Goal: Information Seeking & Learning: Check status

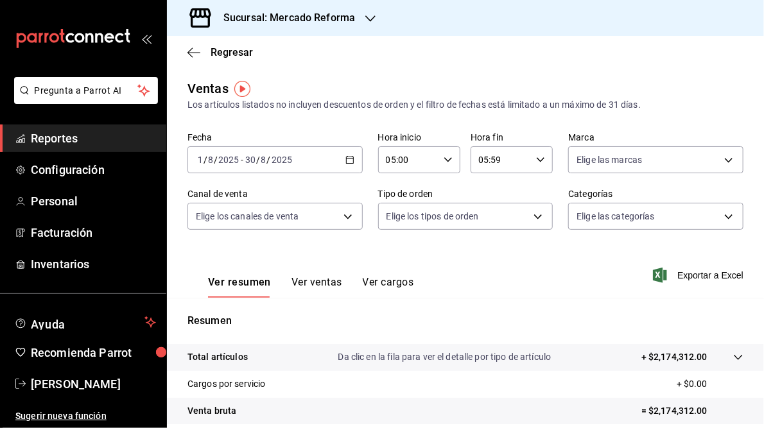
click at [346, 157] on icon "button" at bounding box center [349, 159] width 9 height 9
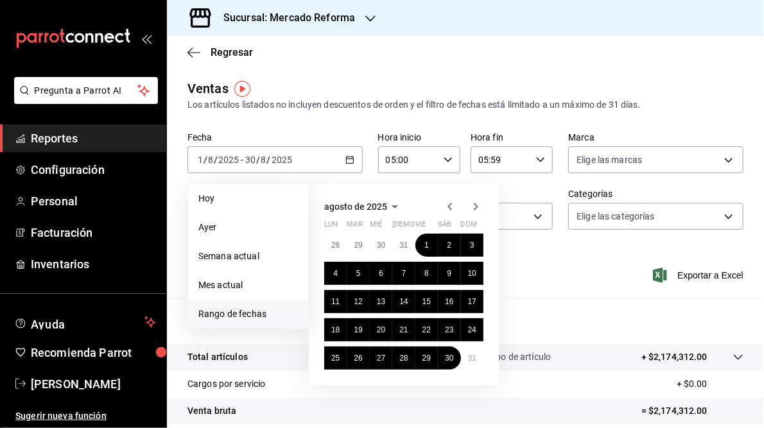
click at [217, 316] on span "Rango de fechas" at bounding box center [247, 313] width 99 height 13
click at [239, 314] on span "Rango de fechas" at bounding box center [247, 313] width 99 height 13
click at [478, 204] on icon "button" at bounding box center [475, 206] width 15 height 15
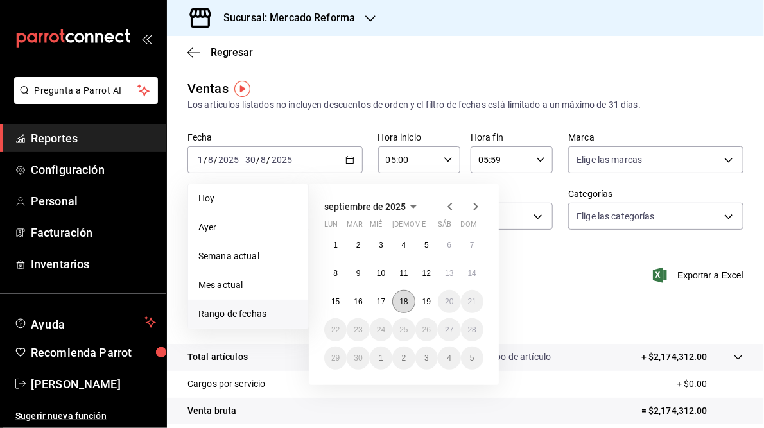
click at [402, 305] on button "18" at bounding box center [403, 301] width 22 height 23
click at [427, 306] on button "19" at bounding box center [426, 301] width 22 height 23
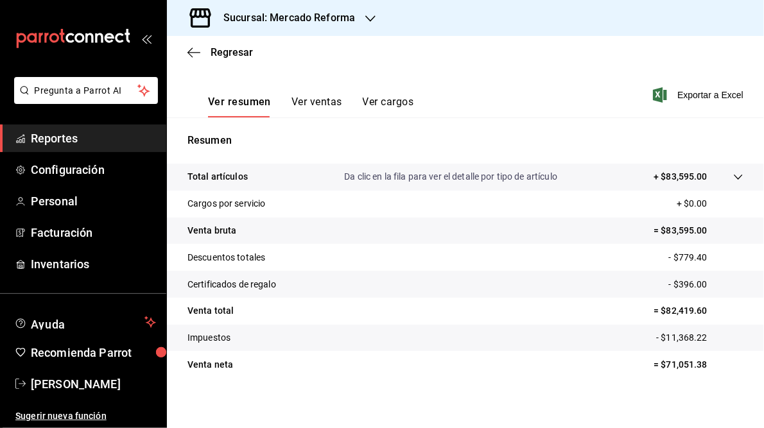
scroll to position [186, 0]
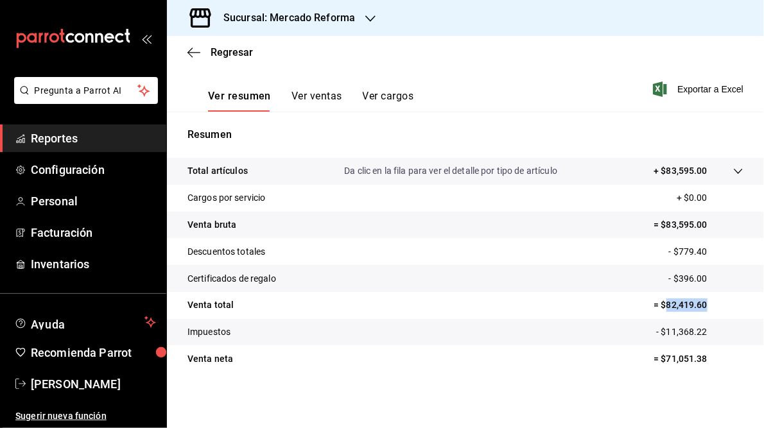
drag, startPoint x: 658, startPoint y: 305, endPoint x: 702, endPoint y: 306, distance: 43.6
click at [702, 306] on p "= $82,419.60" at bounding box center [698, 304] width 90 height 13
copy p "82,419.60"
click at [275, 15] on h3 "Sucursal: Mercado Reforma" at bounding box center [284, 17] width 142 height 15
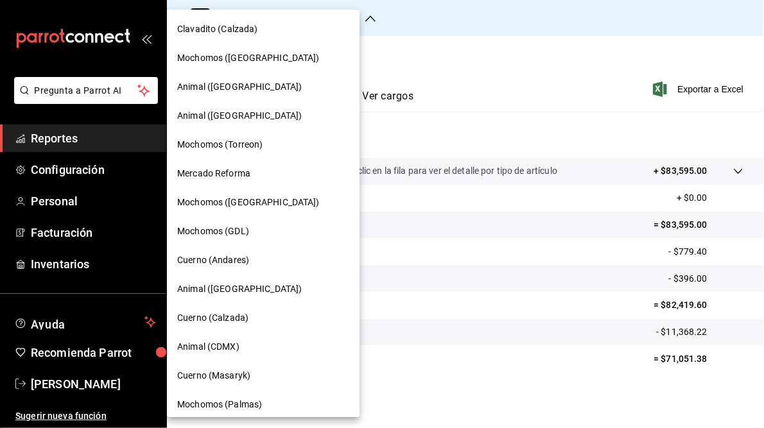
click at [221, 264] on span "Cuerno (Andares)" at bounding box center [213, 259] width 72 height 13
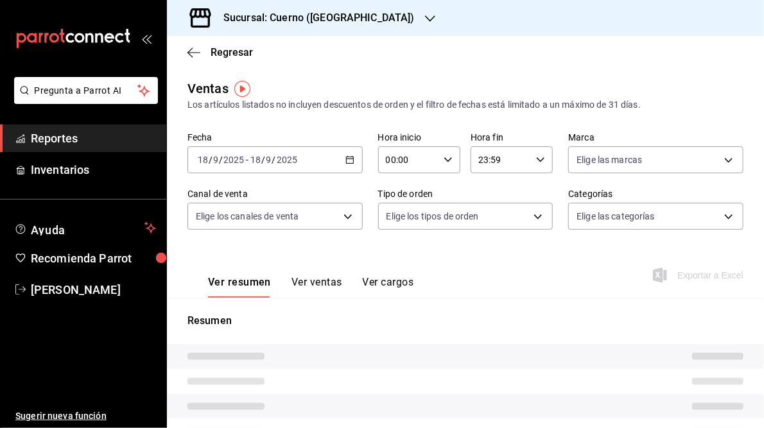
type input "05:00"
type input "05:59"
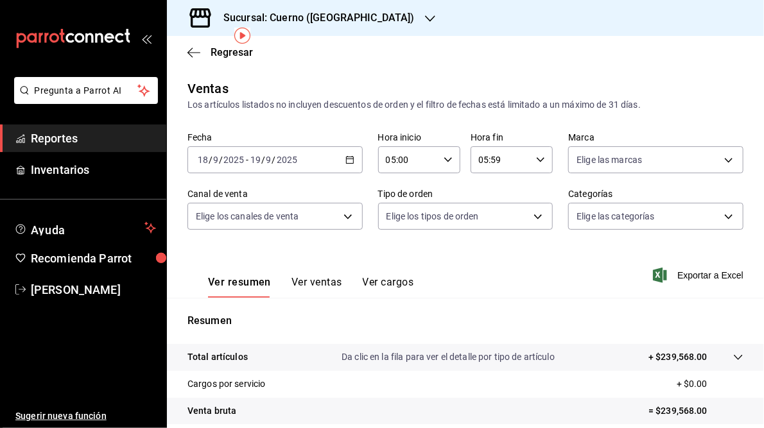
scroll to position [186, 0]
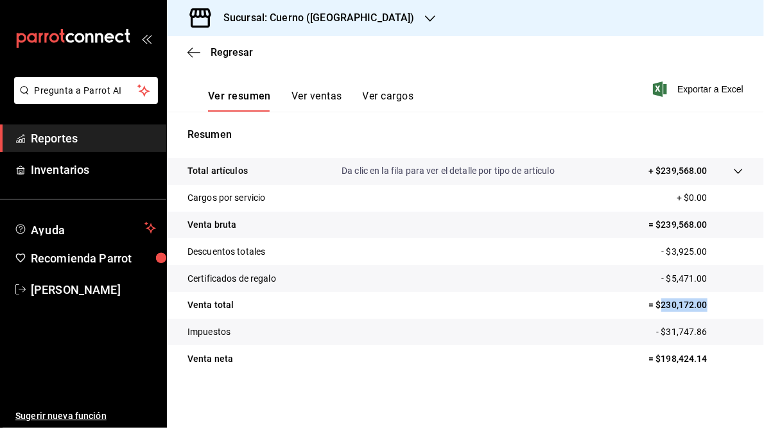
drag, startPoint x: 653, startPoint y: 304, endPoint x: 707, endPoint y: 303, distance: 53.9
click at [707, 303] on p "= $230,172.00" at bounding box center [695, 304] width 95 height 13
copy p "230,172.00"
click at [329, 10] on div "Sucursal: Cuerno ([GEOGRAPHIC_DATA])" at bounding box center [308, 18] width 263 height 36
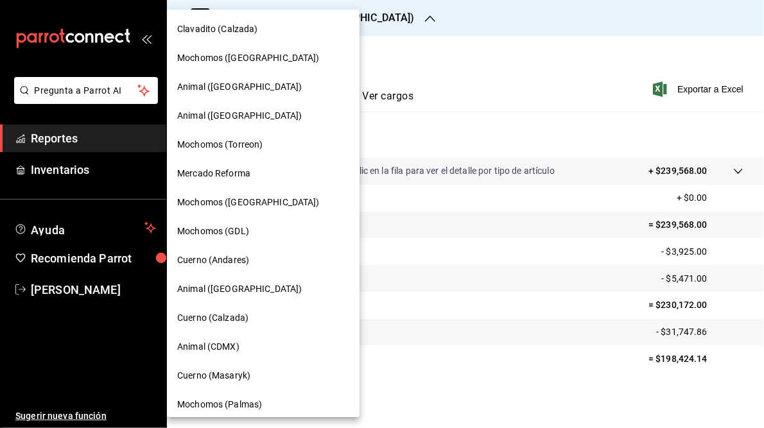
click at [215, 236] on span "Mochomos (GDL)" at bounding box center [213, 231] width 72 height 13
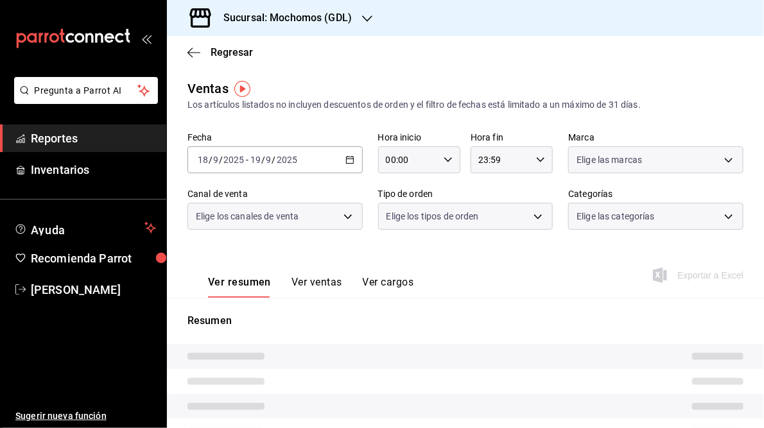
type input "05:00"
type input "05:59"
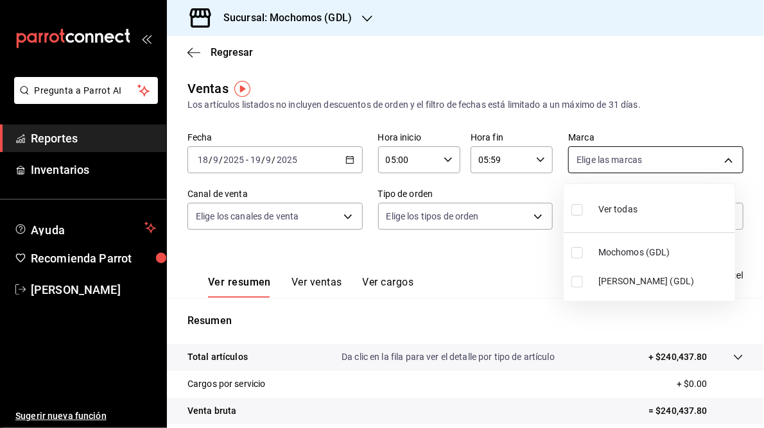
click at [723, 157] on body "Pregunta a Parrot AI Reportes Inventarios Ayuda Recomienda Parrot [PERSON_NAME]…" at bounding box center [382, 214] width 764 height 428
click at [574, 282] on input "checkbox" at bounding box center [577, 282] width 12 height 12
checkbox input "true"
type input "9cac9703-0c5a-4d8b-addd-5b6b571d65b9"
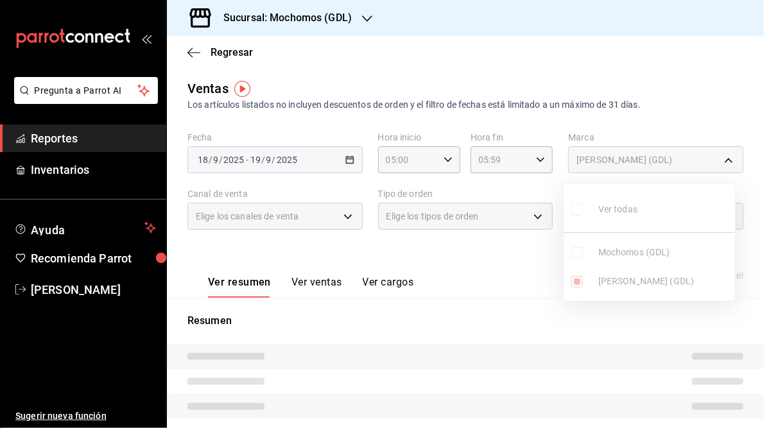
click at [454, 257] on div at bounding box center [382, 214] width 764 height 428
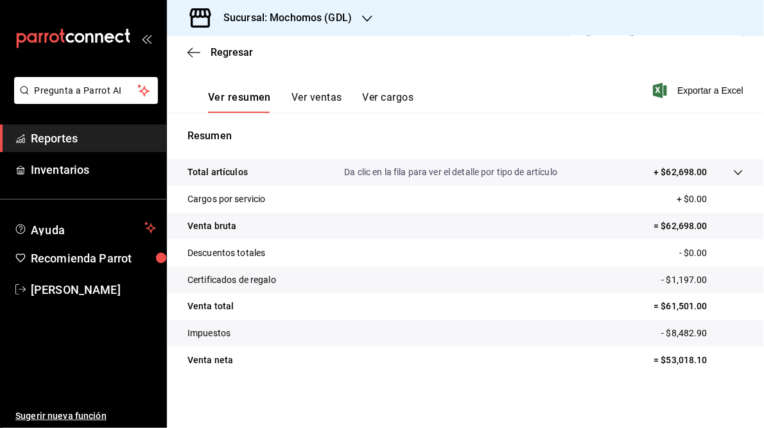
scroll to position [186, 0]
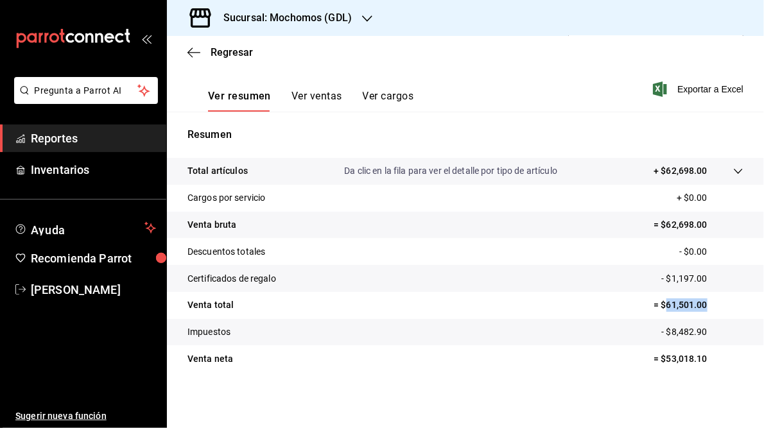
drag, startPoint x: 660, startPoint y: 303, endPoint x: 712, endPoint y: 302, distance: 51.4
click at [712, 302] on p "= $61,501.00" at bounding box center [698, 304] width 90 height 13
copy p "61,501.00"
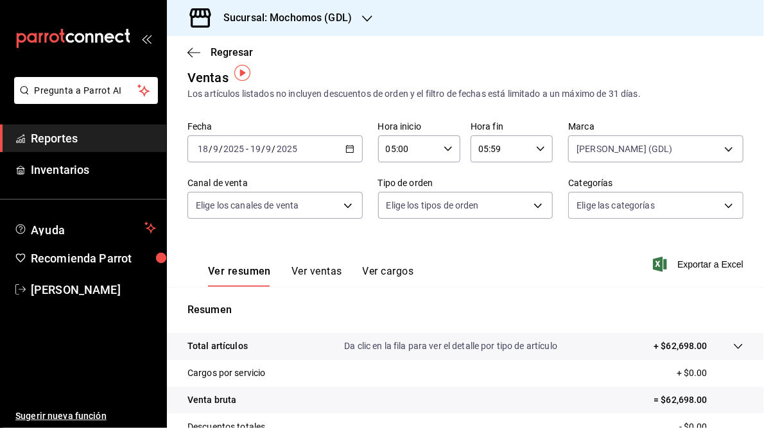
scroll to position [8, 0]
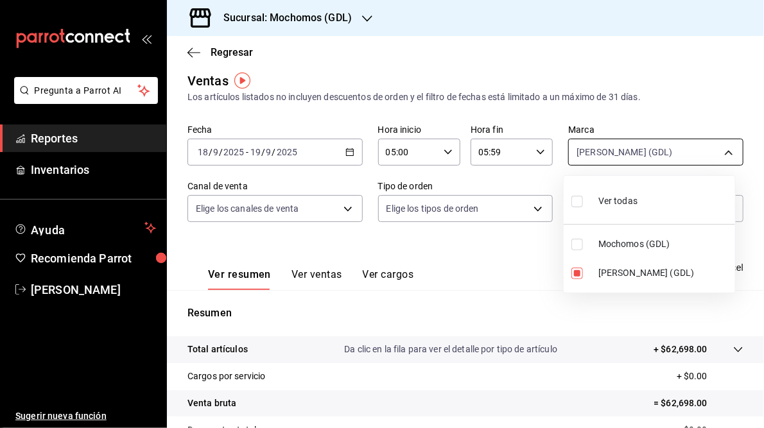
click at [721, 155] on body "Pregunta a Parrot AI Reportes Inventarios Ayuda Recomienda Parrot [PERSON_NAME]…" at bounding box center [382, 214] width 764 height 428
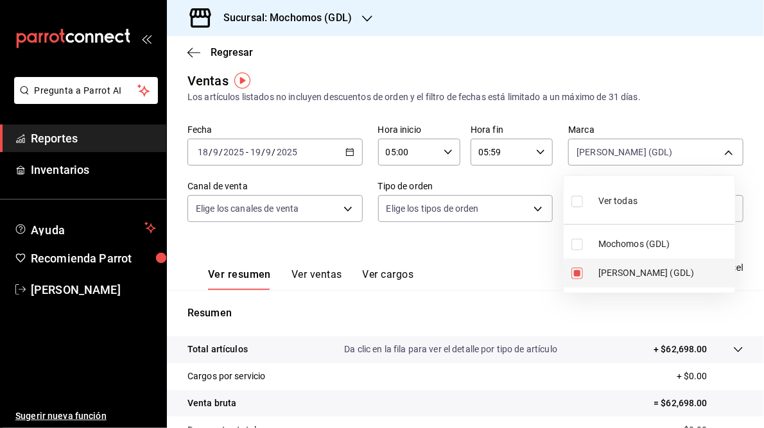
click at [630, 270] on span "[PERSON_NAME] (GDL)" at bounding box center [664, 272] width 132 height 13
checkbox input "false"
click at [576, 245] on input "checkbox" at bounding box center [577, 245] width 12 height 12
checkbox input "true"
type input "36c25d4a-7cb0-456c-a434-e981d54830bc"
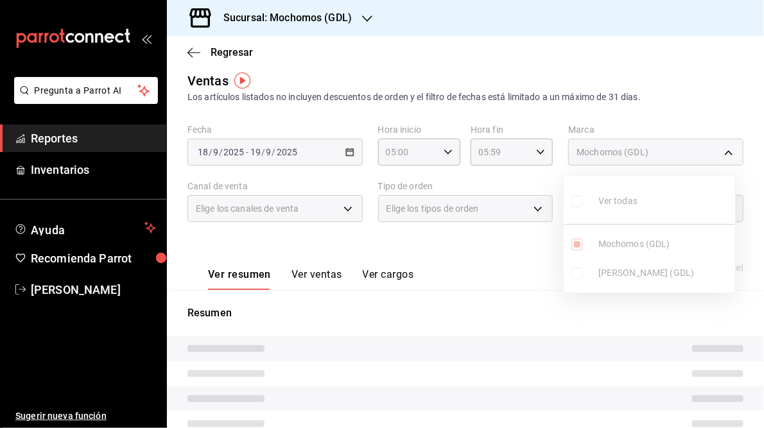
click at [483, 257] on div at bounding box center [382, 214] width 764 height 428
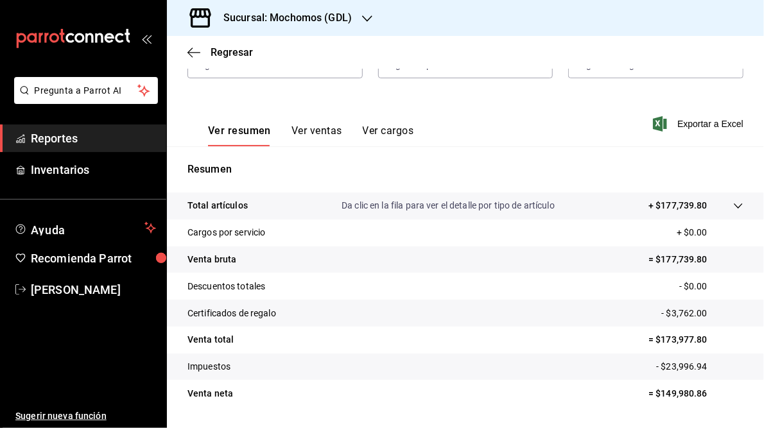
scroll to position [186, 0]
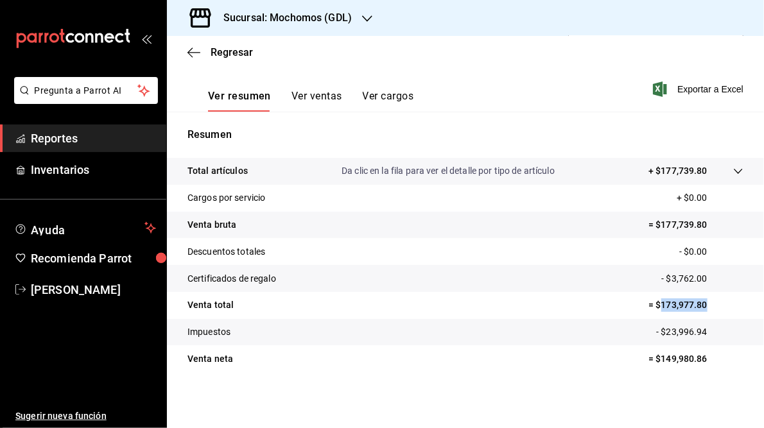
drag, startPoint x: 653, startPoint y: 303, endPoint x: 702, endPoint y: 303, distance: 49.4
click at [702, 303] on p "= $173,977.80" at bounding box center [695, 304] width 95 height 13
drag, startPoint x: 702, startPoint y: 303, endPoint x: 686, endPoint y: 304, distance: 16.1
copy p "173,977.80"
click at [305, 9] on div "Sucursal: Mochomos (GDL)" at bounding box center [277, 18] width 200 height 36
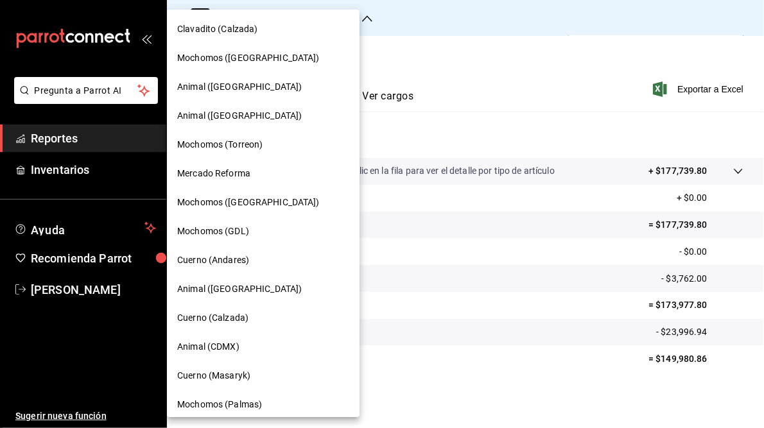
scroll to position [122, 0]
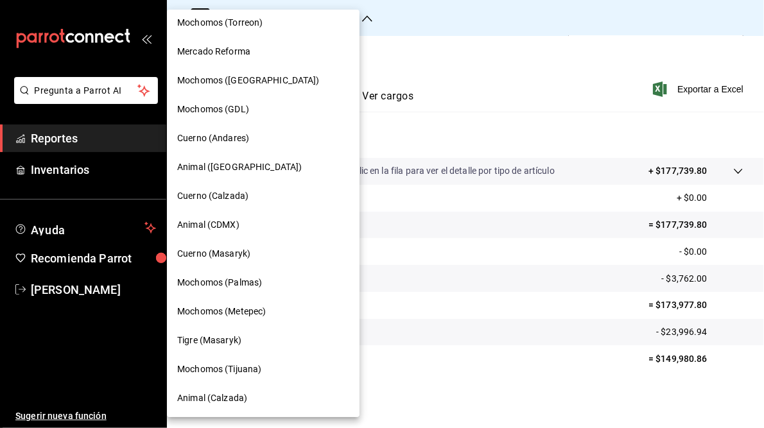
click at [205, 366] on span "Mochomos (Tijuana)" at bounding box center [219, 369] width 84 height 13
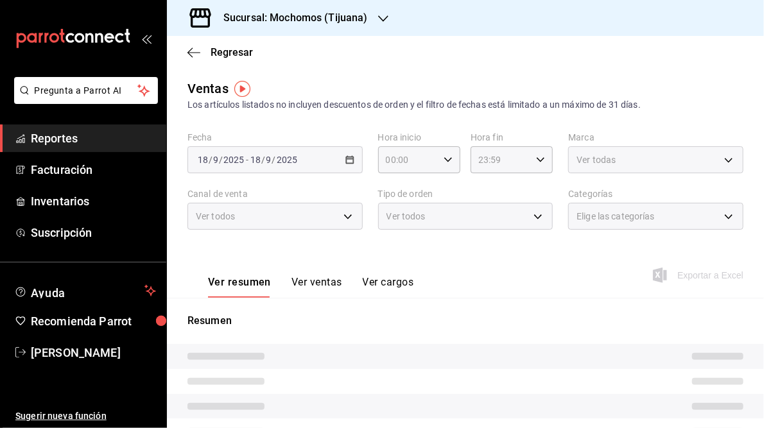
type input "05:00"
type input "05:59"
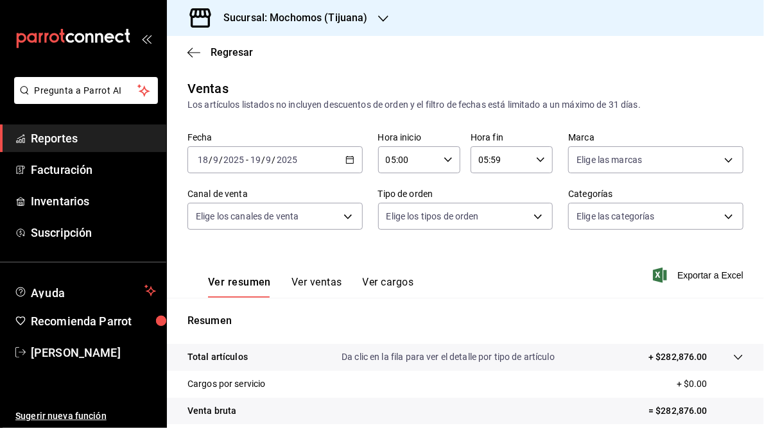
scroll to position [186, 0]
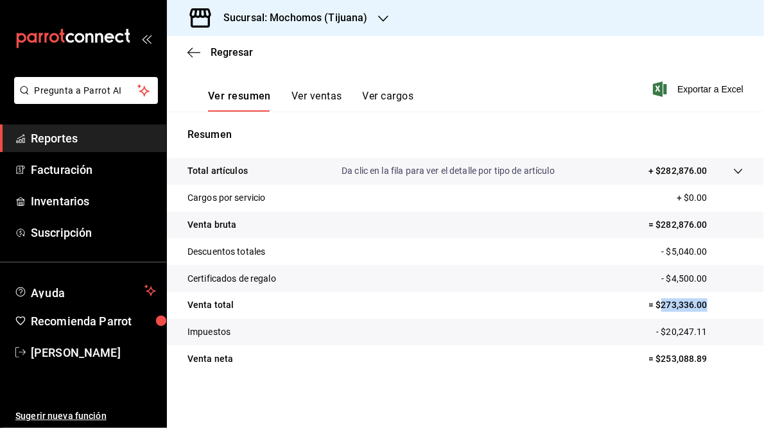
drag, startPoint x: 653, startPoint y: 304, endPoint x: 703, endPoint y: 298, distance: 50.4
click at [703, 298] on p "= $273,336.00" at bounding box center [695, 304] width 95 height 13
drag, startPoint x: 703, startPoint y: 298, endPoint x: 675, endPoint y: 304, distance: 28.7
copy p "273,336.00"
click at [309, 19] on h3 "Sucursal: Mochomos (Tijuana)" at bounding box center [290, 17] width 155 height 15
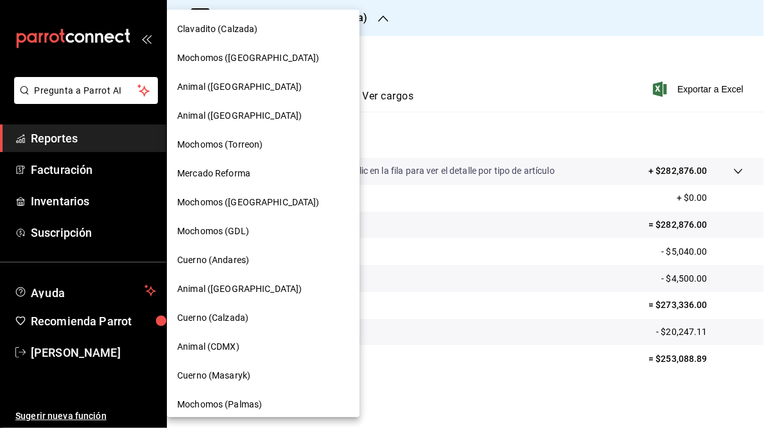
click at [225, 293] on span "Animal ([GEOGRAPHIC_DATA])" at bounding box center [239, 288] width 125 height 13
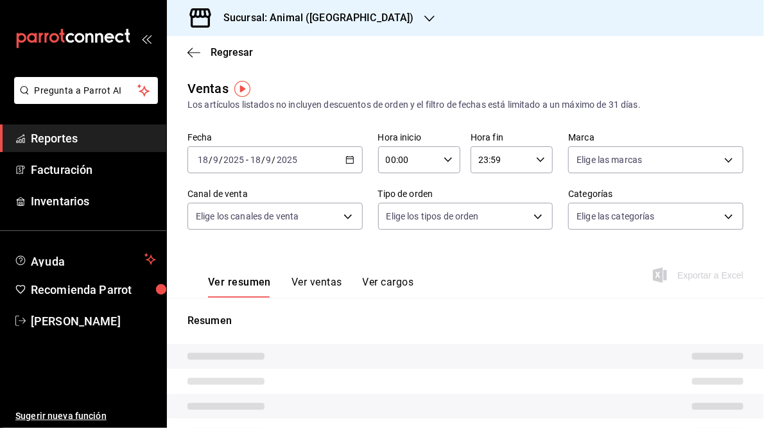
type input "05:00"
type input "05:59"
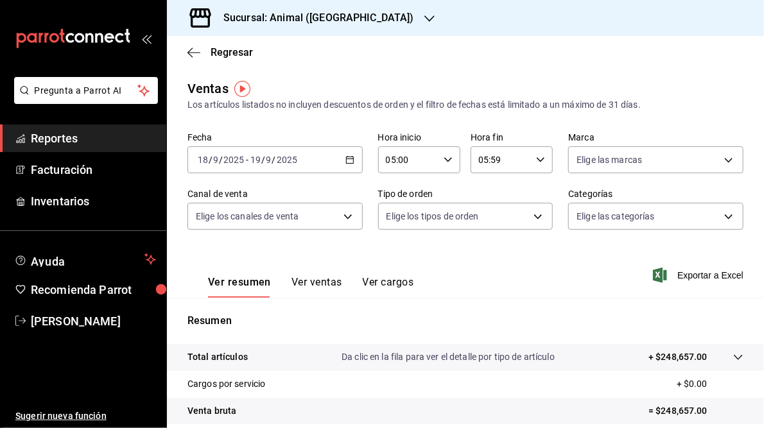
scroll to position [186, 0]
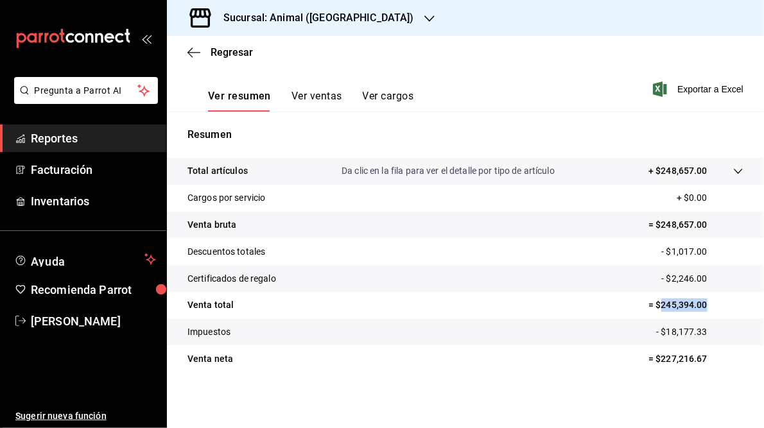
drag, startPoint x: 653, startPoint y: 306, endPoint x: 699, endPoint y: 305, distance: 45.6
click at [699, 305] on p "= $245,394.00" at bounding box center [695, 304] width 95 height 13
drag, startPoint x: 699, startPoint y: 305, endPoint x: 669, endPoint y: 302, distance: 29.8
copy p "245,394.00"
click at [302, 16] on h3 "Sucursal: Animal ([GEOGRAPHIC_DATA])" at bounding box center [313, 17] width 201 height 15
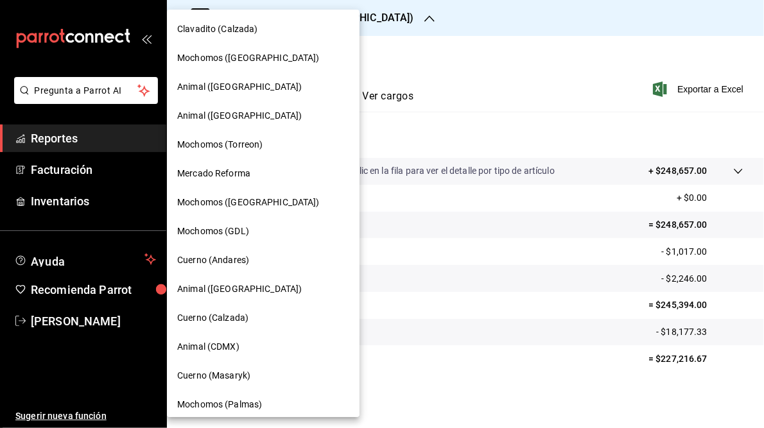
click at [253, 148] on span "Mochomos (Torreon)" at bounding box center [219, 144] width 85 height 13
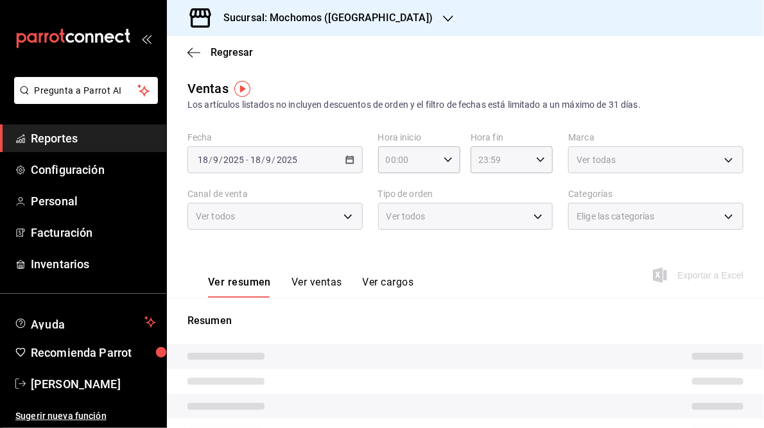
type input "05:00"
type input "05:59"
click at [411, 42] on div "Regresar" at bounding box center [465, 52] width 597 height 33
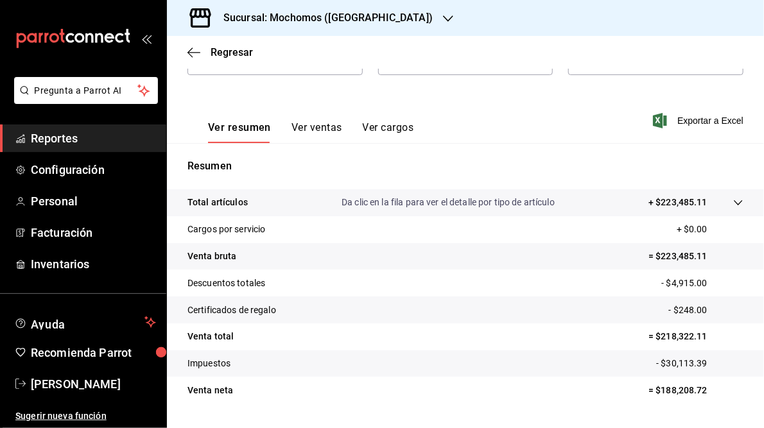
scroll to position [186, 0]
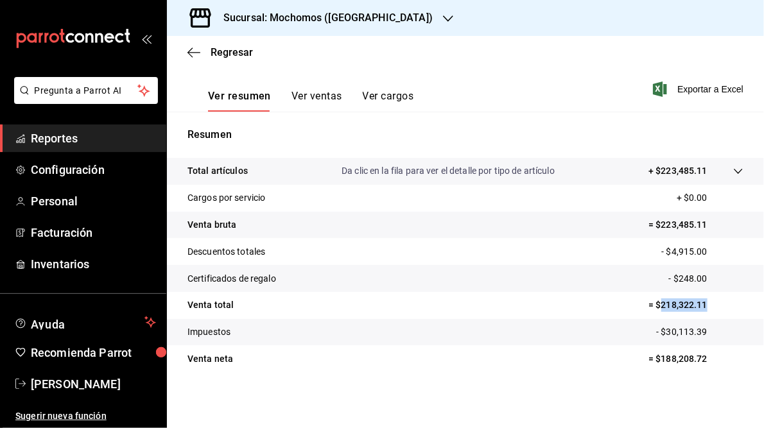
drag, startPoint x: 653, startPoint y: 303, endPoint x: 702, endPoint y: 300, distance: 48.9
click at [702, 300] on p "= $218,322.11" at bounding box center [695, 304] width 95 height 13
copy p "218,322.11"
click at [334, 11] on h3 "Sucursal: Mochomos ([GEOGRAPHIC_DATA])" at bounding box center [322, 17] width 219 height 15
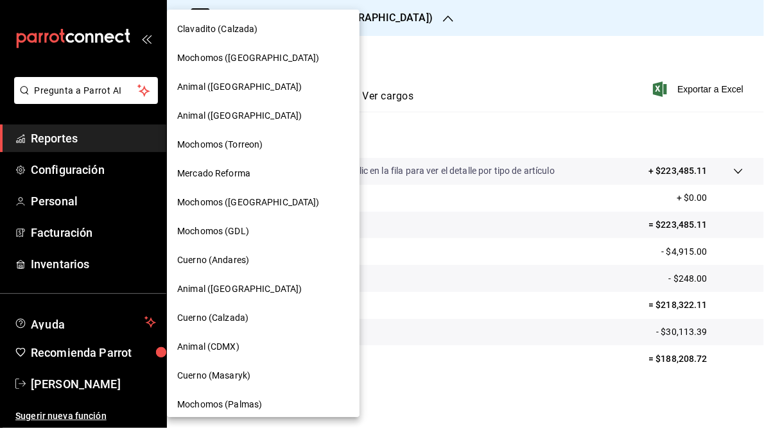
click at [243, 195] on div "Mochomos ([GEOGRAPHIC_DATA])" at bounding box center [263, 202] width 193 height 29
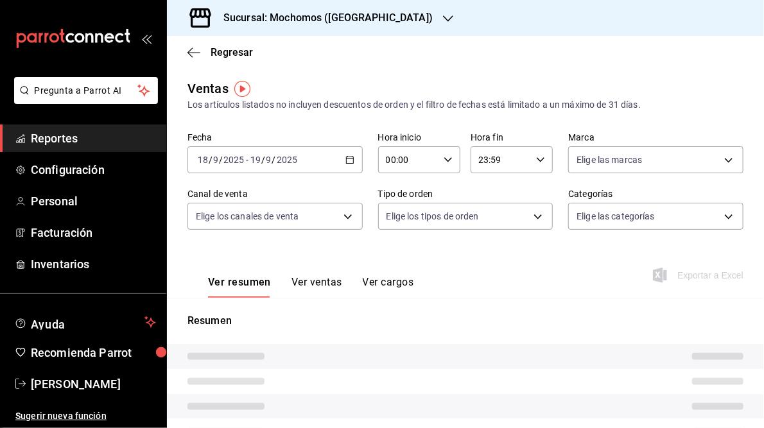
type input "05:00"
type input "05:59"
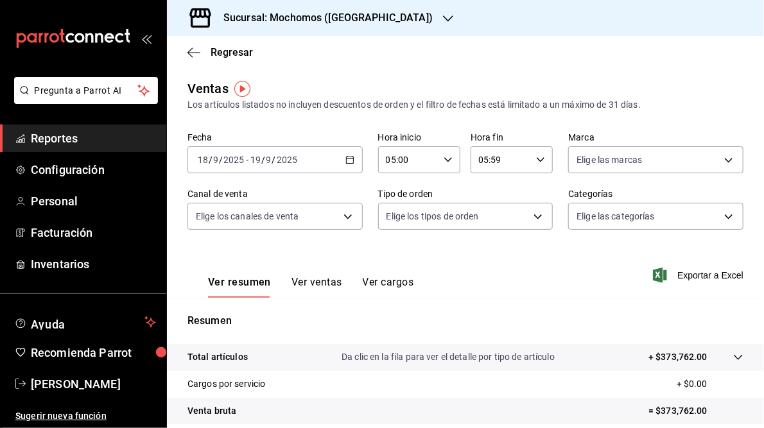
scroll to position [186, 0]
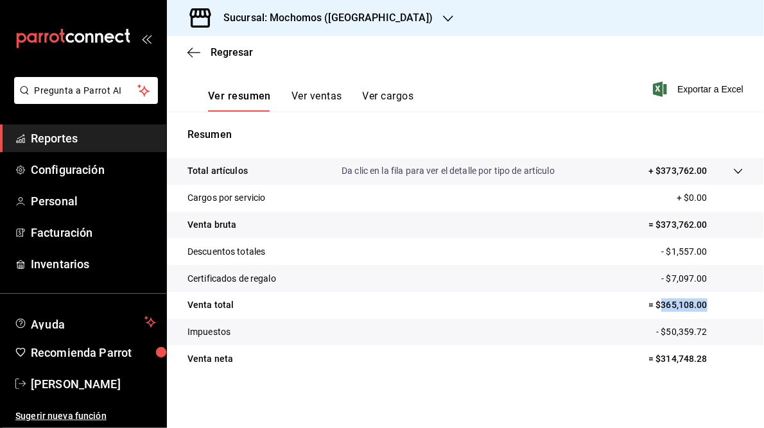
drag, startPoint x: 655, startPoint y: 302, endPoint x: 717, endPoint y: 307, distance: 63.1
click at [717, 307] on p "= $365,108.00" at bounding box center [695, 304] width 95 height 13
drag, startPoint x: 717, startPoint y: 307, endPoint x: 665, endPoint y: 303, distance: 52.8
copy p "365,108.00"
click at [347, 20] on h3 "Sucursal: Mochomos ([GEOGRAPHIC_DATA])" at bounding box center [322, 17] width 219 height 15
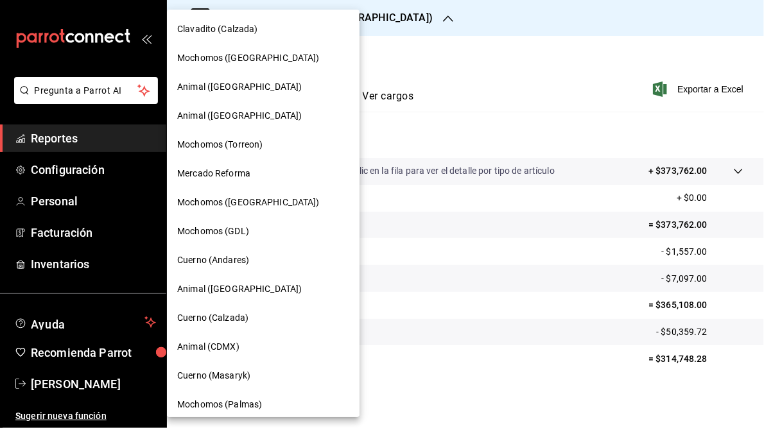
click at [347, 20] on div "Clavadito (Calzada) Mochomos ([GEOGRAPHIC_DATA]) Animal ([GEOGRAPHIC_DATA]) Ani…" at bounding box center [382, 214] width 764 height 428
click at [217, 381] on span "Cuerno (Masaryk)" at bounding box center [213, 375] width 73 height 13
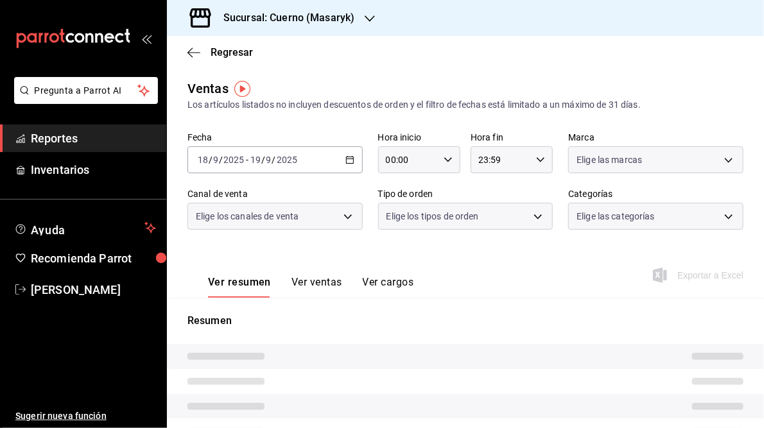
type input "05:00"
type input "05:59"
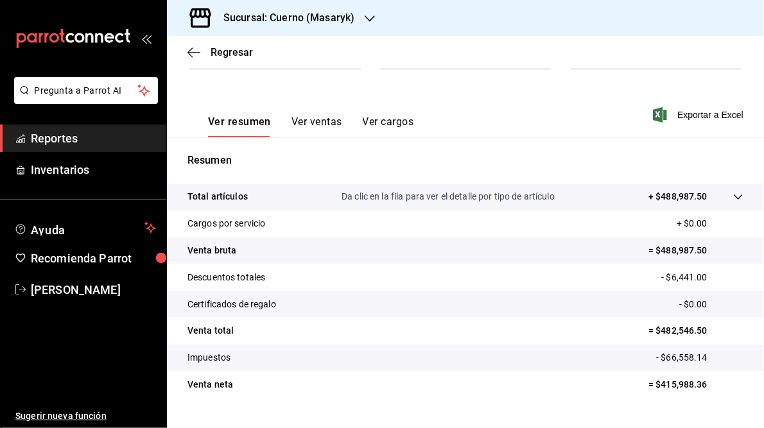
scroll to position [186, 0]
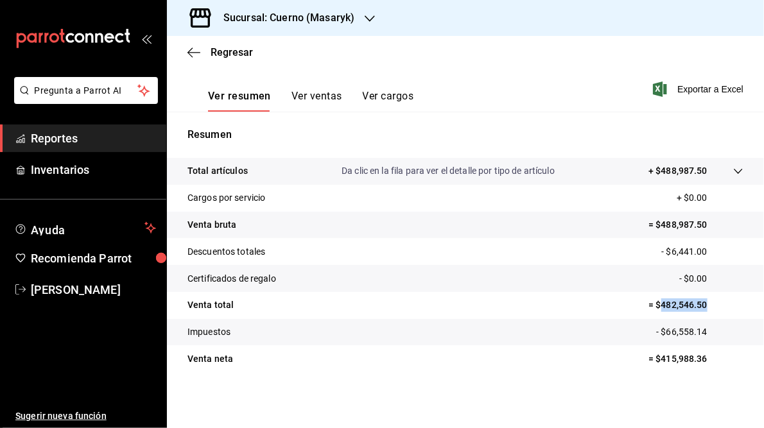
drag, startPoint x: 652, startPoint y: 304, endPoint x: 709, endPoint y: 303, distance: 56.5
click at [709, 303] on p "= $482,546.50" at bounding box center [695, 304] width 95 height 13
drag, startPoint x: 709, startPoint y: 303, endPoint x: 671, endPoint y: 307, distance: 38.1
copy p "482,546.50"
click at [300, 19] on h3 "Sucursal: Cuerno (Masaryk)" at bounding box center [283, 17] width 141 height 15
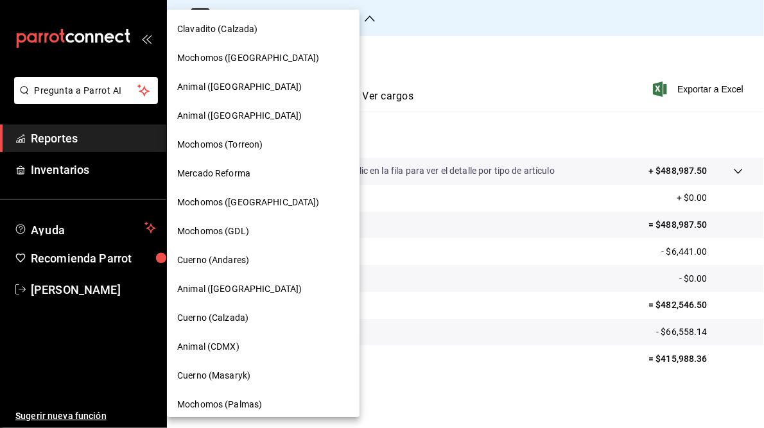
click at [222, 346] on span "Animal (CDMX)" at bounding box center [208, 346] width 62 height 13
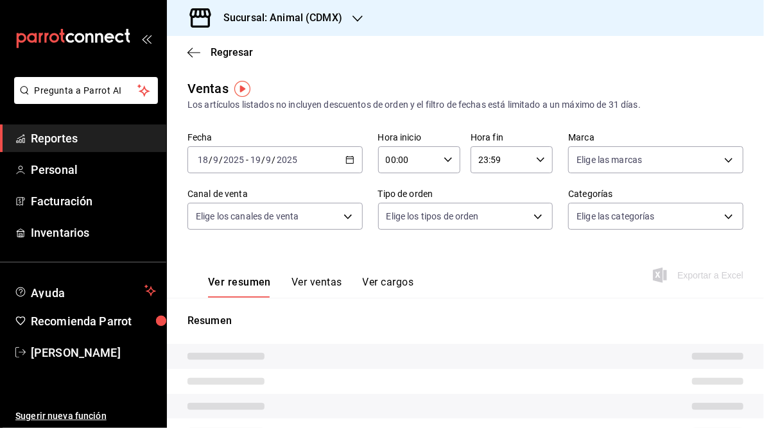
type input "05:00"
type input "05:59"
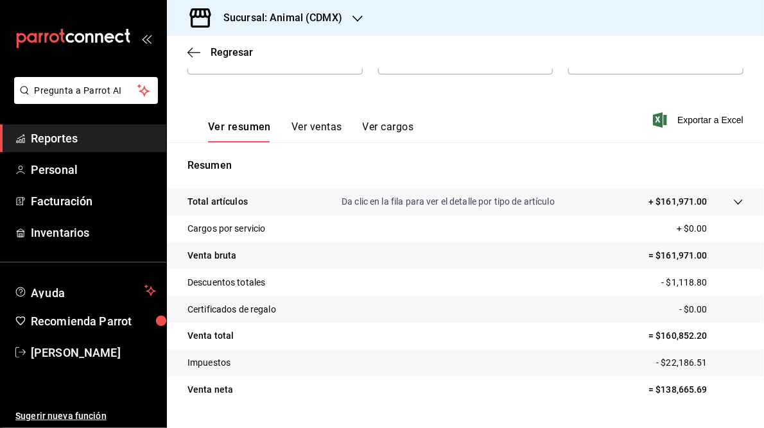
scroll to position [163, 0]
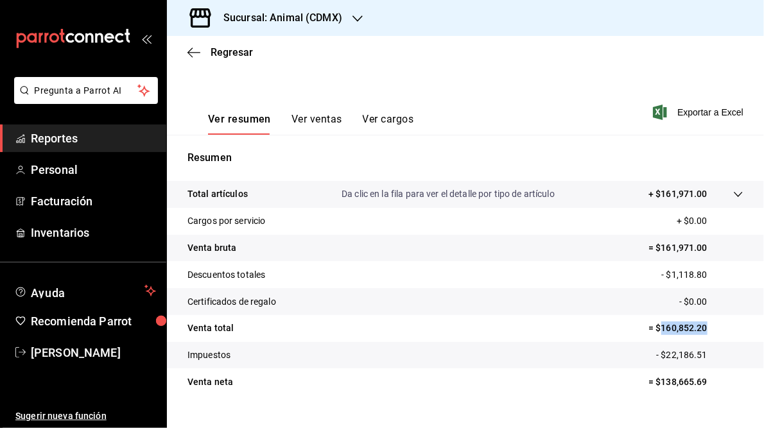
drag, startPoint x: 653, startPoint y: 329, endPoint x: 709, endPoint y: 325, distance: 55.3
click at [709, 325] on p "= $160,852.20" at bounding box center [695, 328] width 95 height 13
drag, startPoint x: 709, startPoint y: 325, endPoint x: 675, endPoint y: 323, distance: 33.4
copy p "160,852.20"
click at [300, 21] on h3 "Sucursal: Animal (CDMX)" at bounding box center [277, 17] width 129 height 15
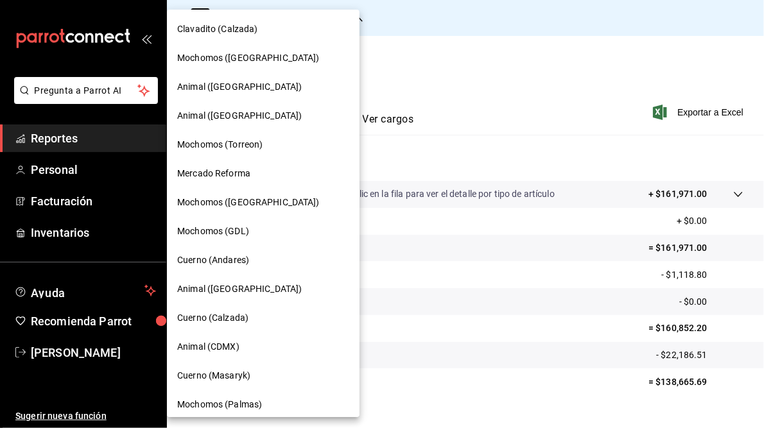
click at [213, 90] on span "Animal ([GEOGRAPHIC_DATA])" at bounding box center [239, 86] width 125 height 13
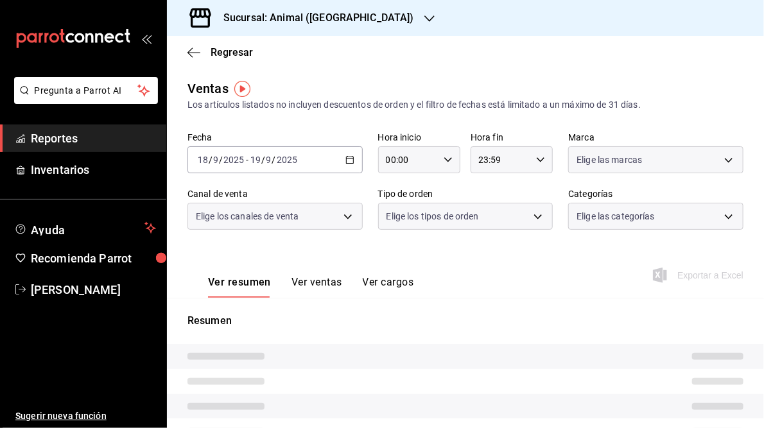
type input "05:00"
type input "05:59"
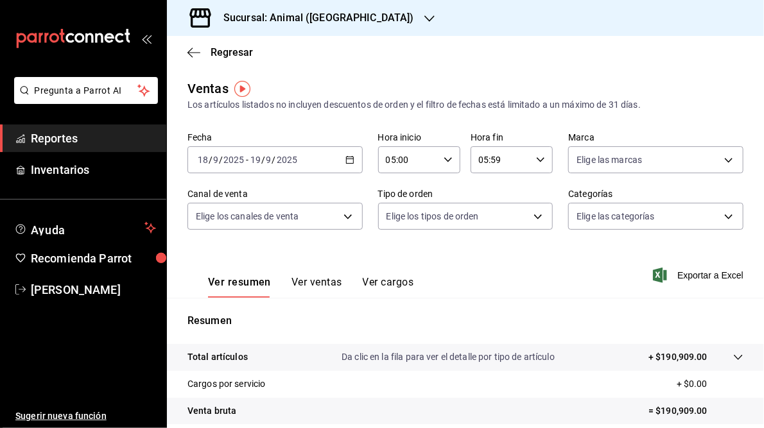
scroll to position [186, 0]
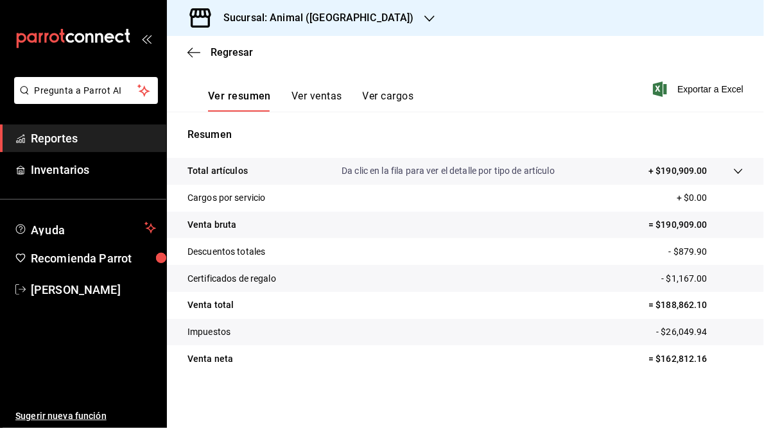
click at [656, 305] on p "= $188,862.10" at bounding box center [695, 304] width 95 height 13
drag, startPoint x: 653, startPoint y: 305, endPoint x: 705, endPoint y: 305, distance: 51.3
click at [705, 305] on p "= $188,862.10" at bounding box center [695, 304] width 95 height 13
drag, startPoint x: 705, startPoint y: 305, endPoint x: 679, endPoint y: 305, distance: 25.7
click at [305, 17] on h3 "Sucursal: Animal ([GEOGRAPHIC_DATA])" at bounding box center [313, 17] width 201 height 15
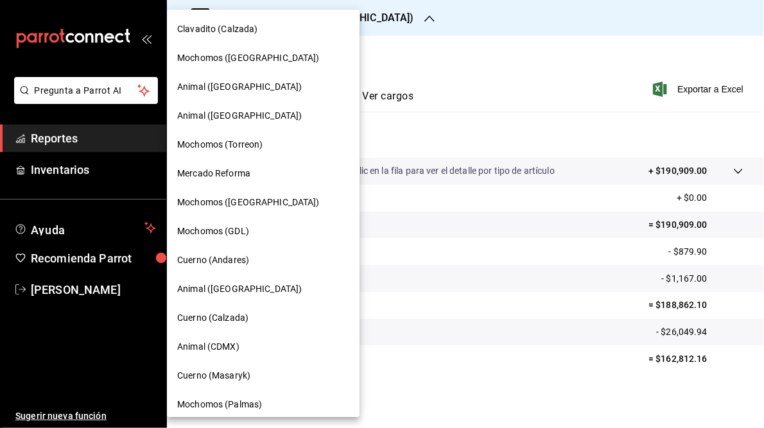
scroll to position [122, 0]
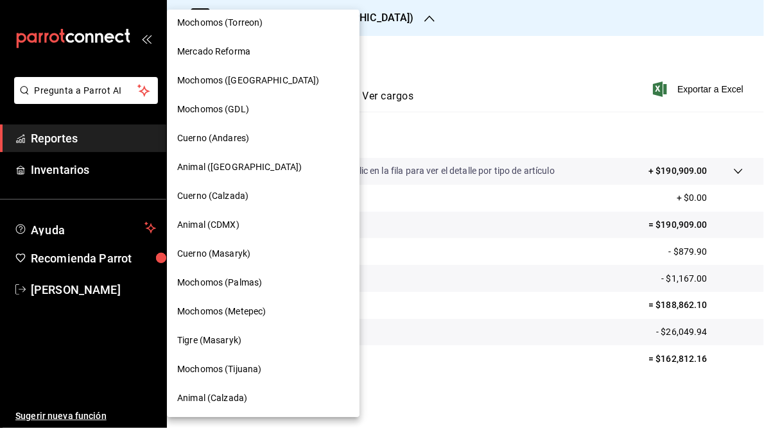
click at [243, 283] on span "Mochomos (Palmas)" at bounding box center [219, 282] width 85 height 13
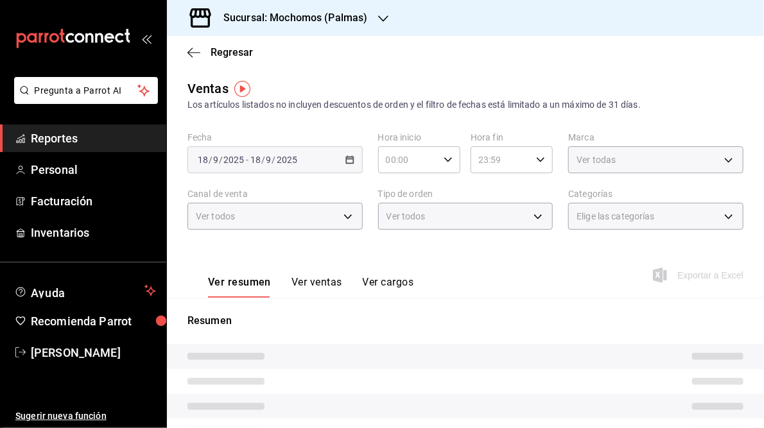
type input "05:00"
type input "05:59"
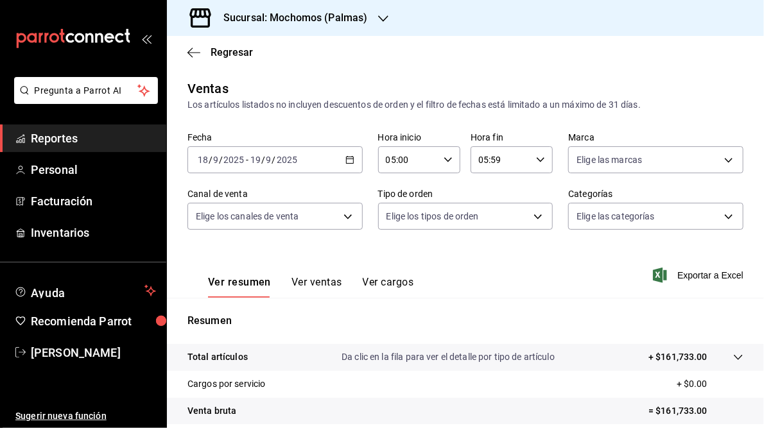
scroll to position [186, 0]
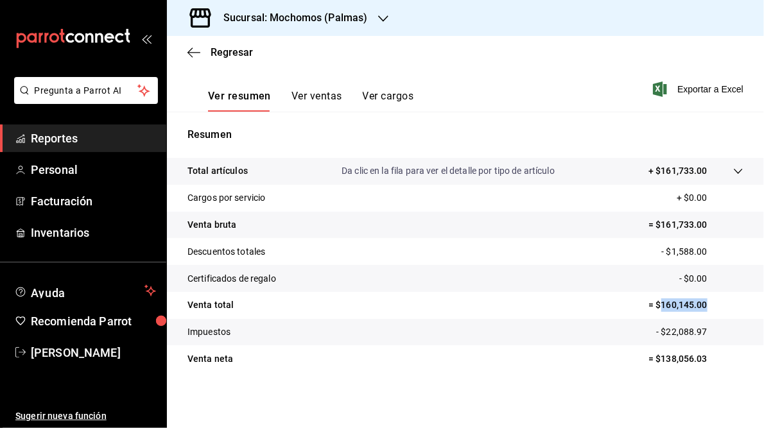
drag, startPoint x: 653, startPoint y: 305, endPoint x: 714, endPoint y: 300, distance: 60.5
click at [714, 300] on p "= $160,145.00" at bounding box center [695, 304] width 95 height 13
drag, startPoint x: 714, startPoint y: 300, endPoint x: 665, endPoint y: 304, distance: 48.9
click at [286, 15] on h3 "Sucursal: Mochomos (Palmas)" at bounding box center [290, 17] width 155 height 15
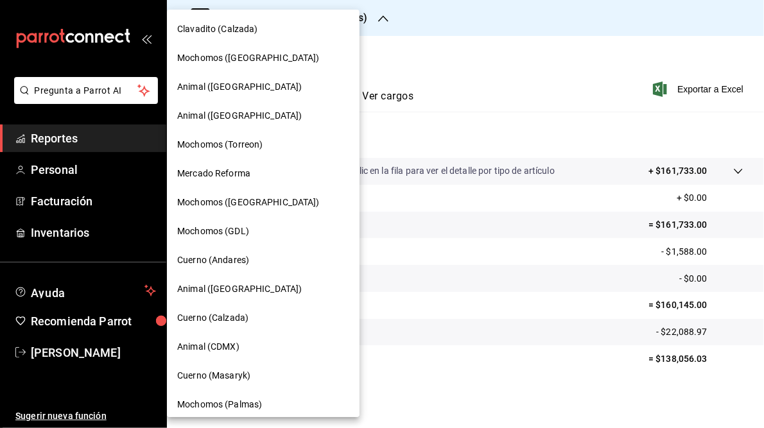
click at [227, 59] on span "Mochomos ([GEOGRAPHIC_DATA])" at bounding box center [248, 57] width 142 height 13
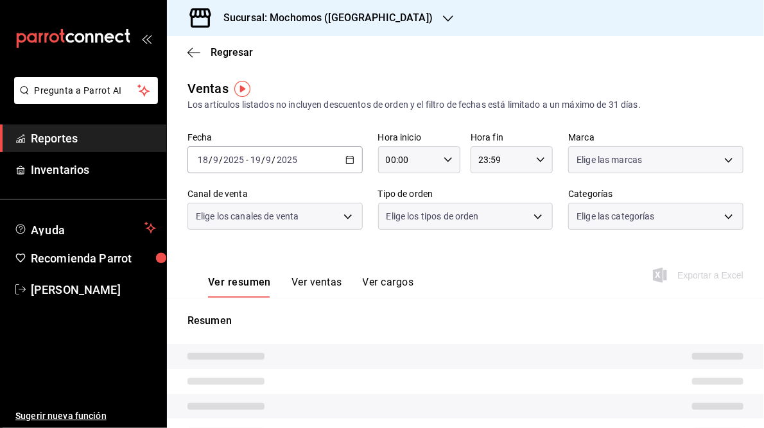
type input "05:00"
type input "05:59"
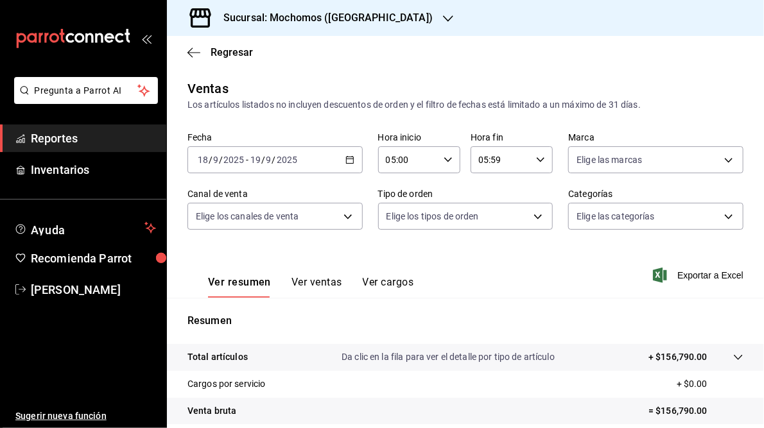
scroll to position [180, 0]
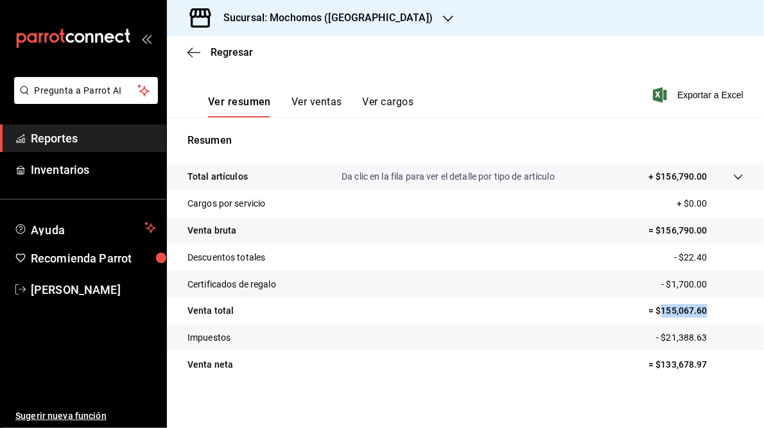
drag, startPoint x: 655, startPoint y: 309, endPoint x: 699, endPoint y: 312, distance: 44.4
click at [699, 312] on p "= $155,067.60" at bounding box center [695, 310] width 95 height 13
drag, startPoint x: 699, startPoint y: 312, endPoint x: 679, endPoint y: 308, distance: 20.3
click at [322, 16] on h3 "Sucursal: Mochomos ([GEOGRAPHIC_DATA])" at bounding box center [322, 17] width 219 height 15
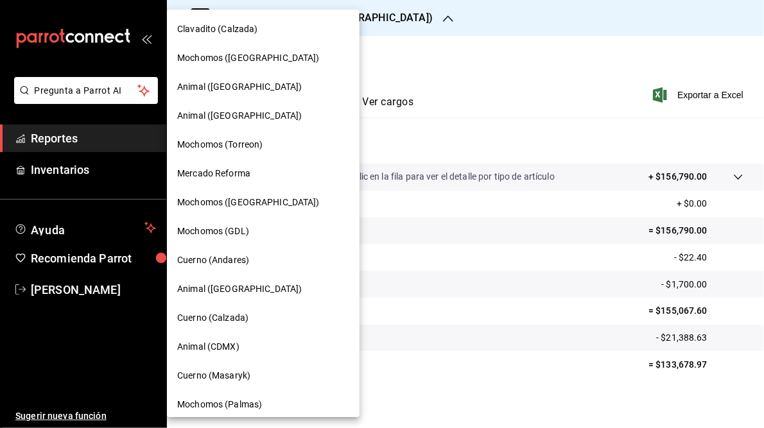
click at [212, 118] on span "Animal ([GEOGRAPHIC_DATA])" at bounding box center [239, 115] width 125 height 13
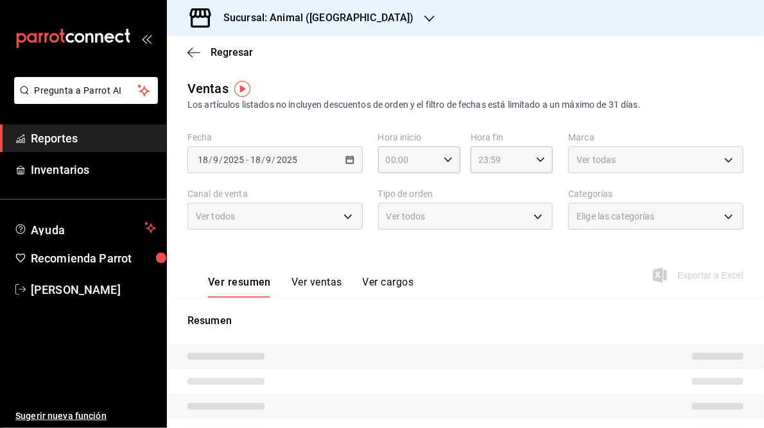
type input "05:00"
type input "05:59"
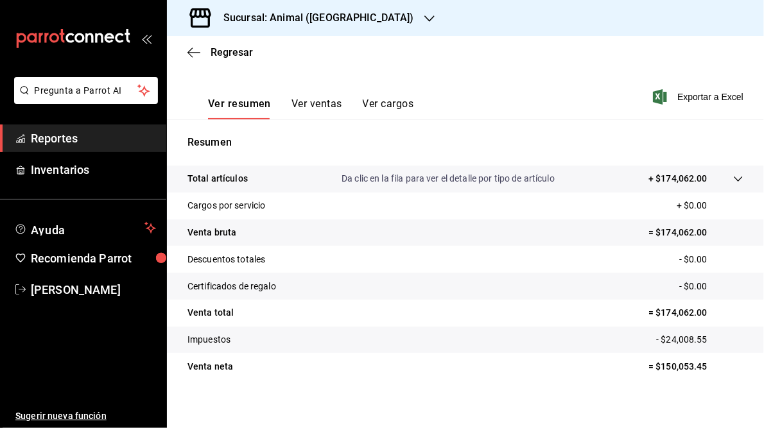
scroll to position [186, 0]
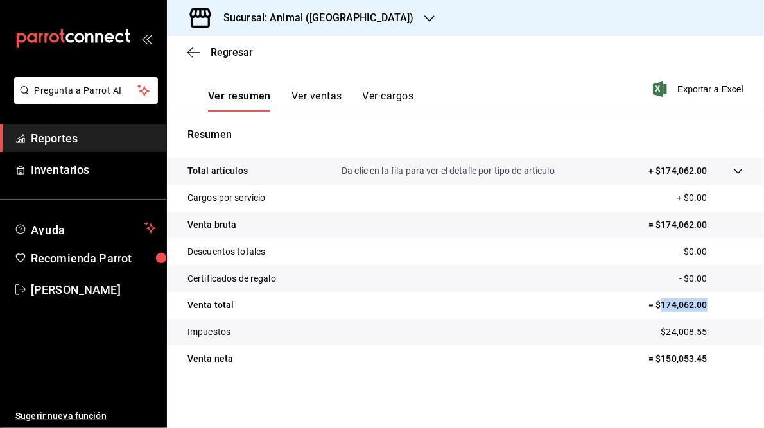
drag, startPoint x: 653, startPoint y: 304, endPoint x: 710, endPoint y: 304, distance: 57.1
click at [710, 304] on p "= $174,062.00" at bounding box center [695, 304] width 95 height 13
drag, startPoint x: 710, startPoint y: 304, endPoint x: 672, endPoint y: 305, distance: 38.6
click at [313, 19] on h3 "Sucursal: Animal ([GEOGRAPHIC_DATA])" at bounding box center [313, 17] width 201 height 15
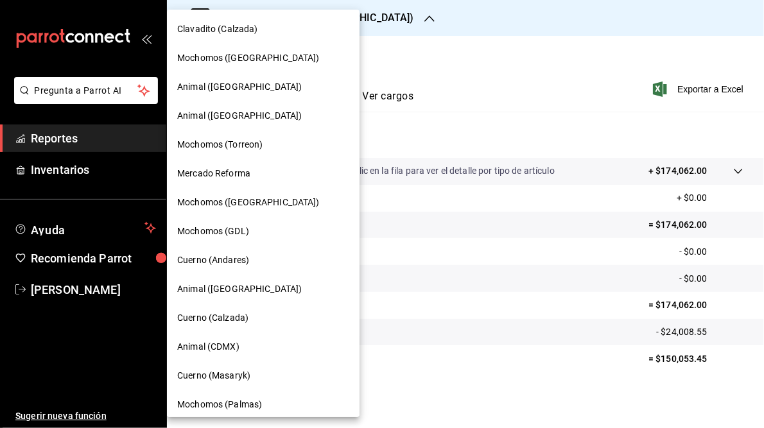
scroll to position [122, 0]
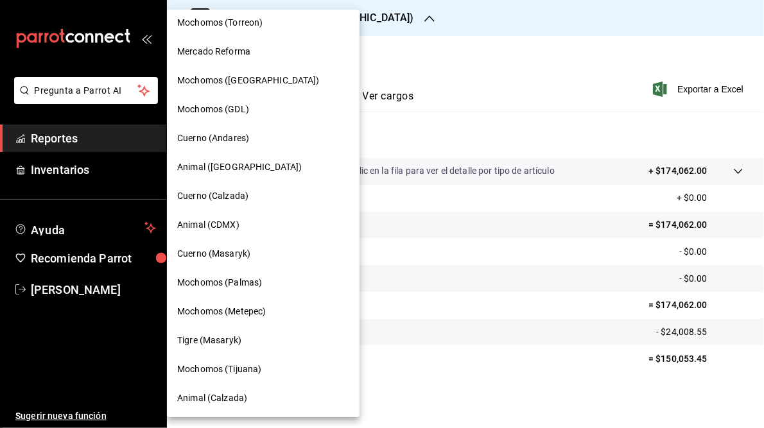
click at [517, 67] on div at bounding box center [382, 214] width 764 height 428
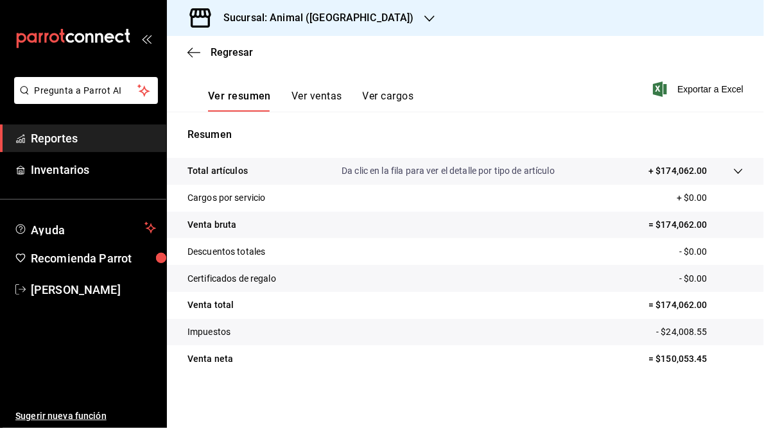
click at [311, 19] on h3 "Sucursal: Animal ([GEOGRAPHIC_DATA])" at bounding box center [313, 17] width 201 height 15
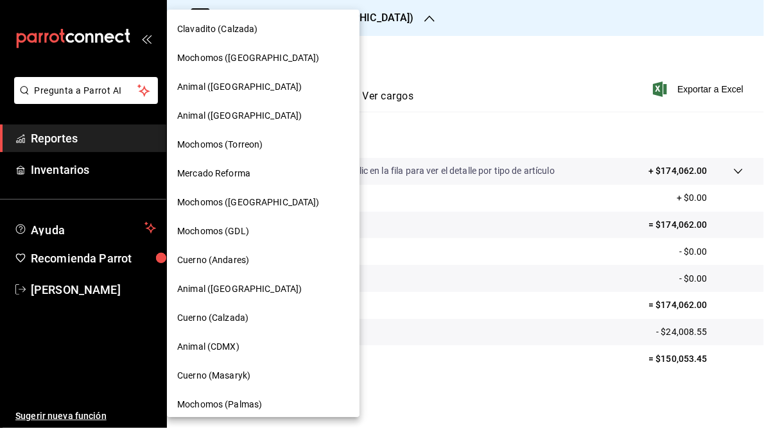
click at [221, 28] on span "Clavadito (Calzada)" at bounding box center [217, 28] width 81 height 13
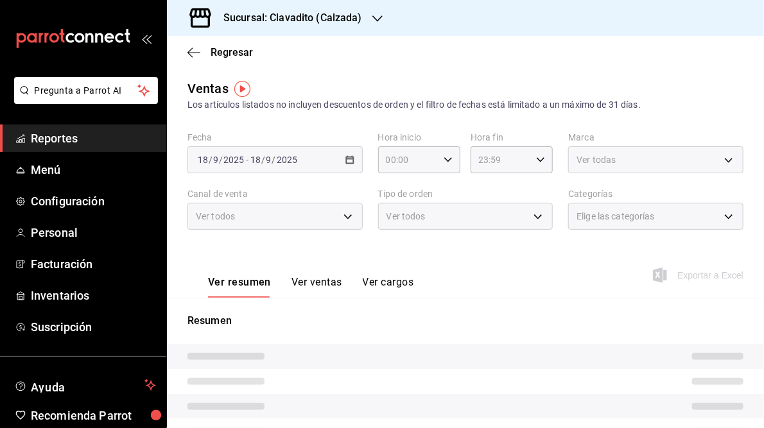
type input "05:00"
type input "05:59"
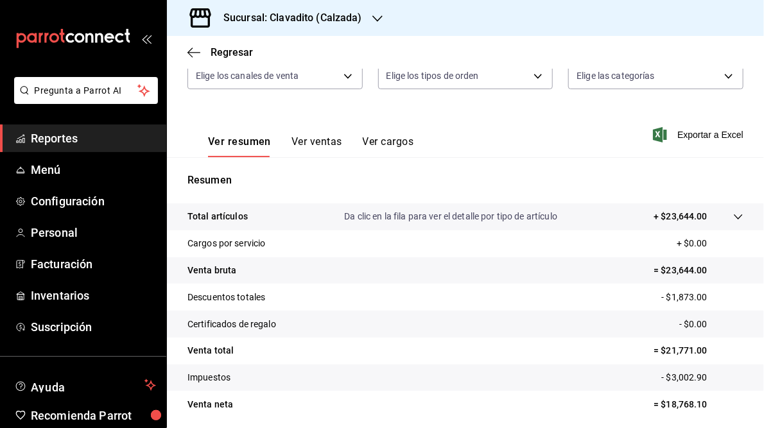
scroll to position [186, 0]
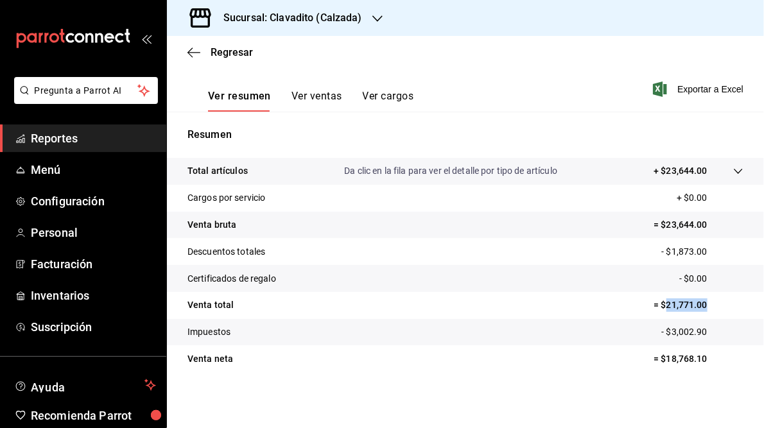
drag, startPoint x: 658, startPoint y: 305, endPoint x: 700, endPoint y: 306, distance: 41.1
click at [700, 306] on p "= $21,771.00" at bounding box center [698, 304] width 90 height 13
drag, startPoint x: 700, startPoint y: 306, endPoint x: 682, endPoint y: 307, distance: 17.4
click at [621, 181] on tr "Total artículos Da clic en la fila para ver el detalle por tipo de artículo + $…" at bounding box center [465, 171] width 597 height 27
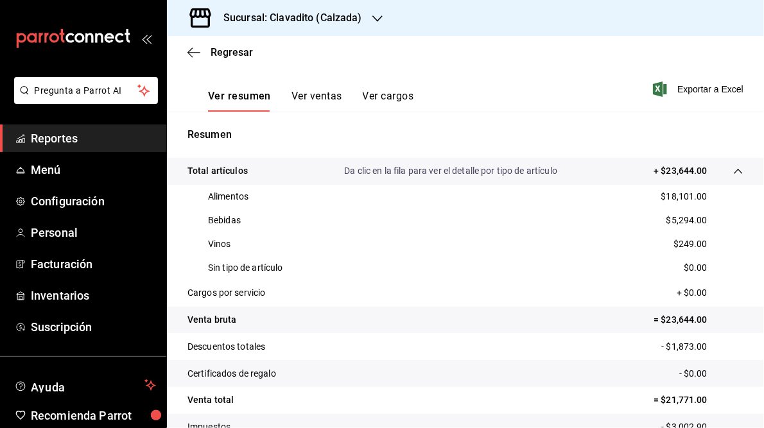
scroll to position [282, 0]
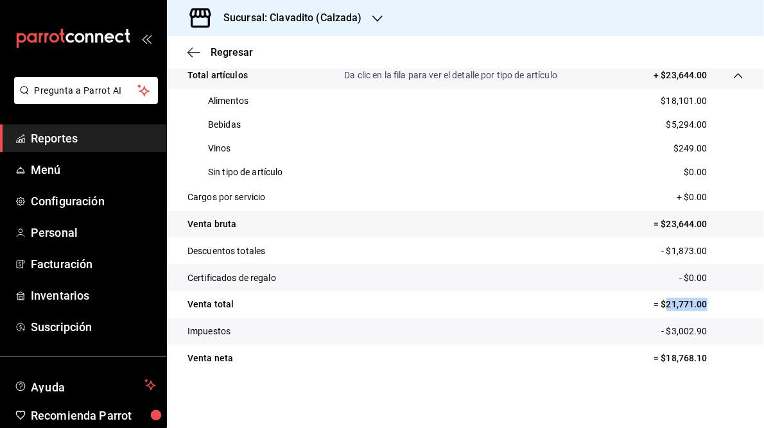
drag, startPoint x: 658, startPoint y: 304, endPoint x: 714, endPoint y: 303, distance: 56.5
click at [714, 303] on p "= $21,771.00" at bounding box center [698, 304] width 90 height 13
drag, startPoint x: 714, startPoint y: 303, endPoint x: 666, endPoint y: 305, distance: 48.8
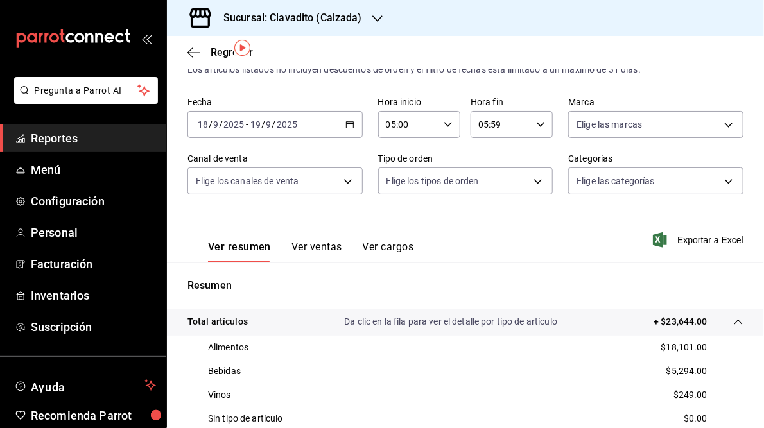
scroll to position [0, 0]
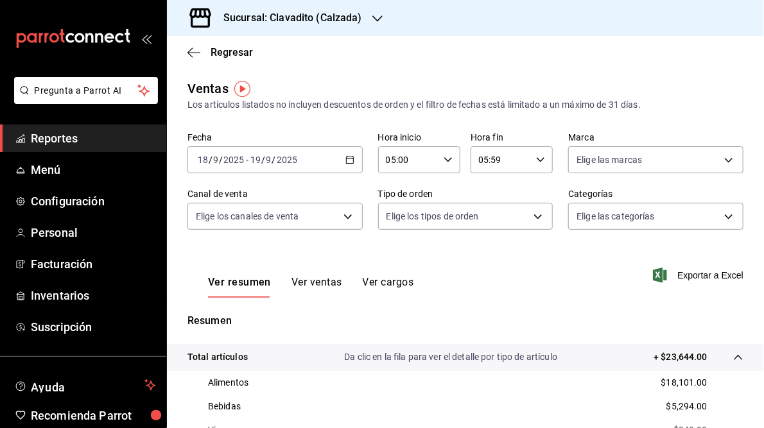
click at [279, 17] on h3 "Sucursal: Clavadito (Calzada)" at bounding box center [287, 17] width 149 height 15
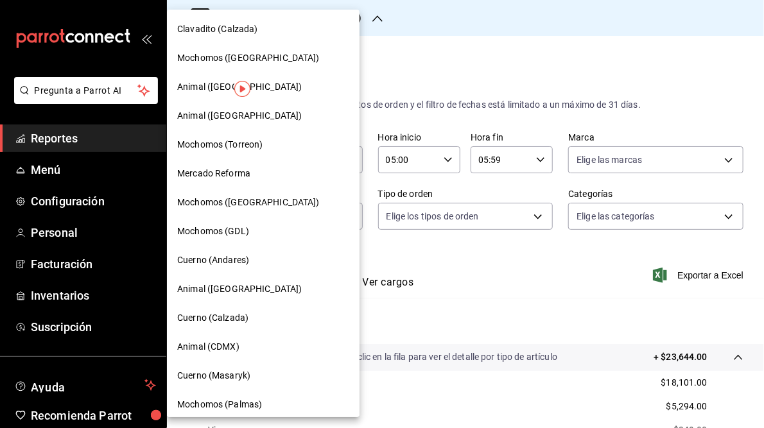
scroll to position [122, 0]
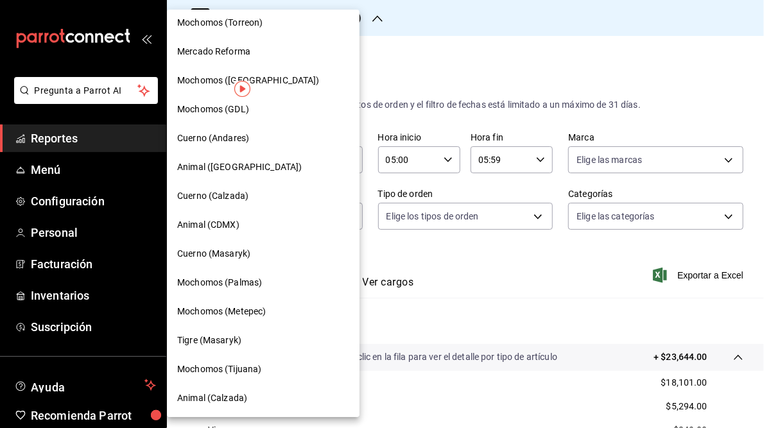
click at [216, 398] on span "Animal (Calzada)" at bounding box center [212, 397] width 70 height 13
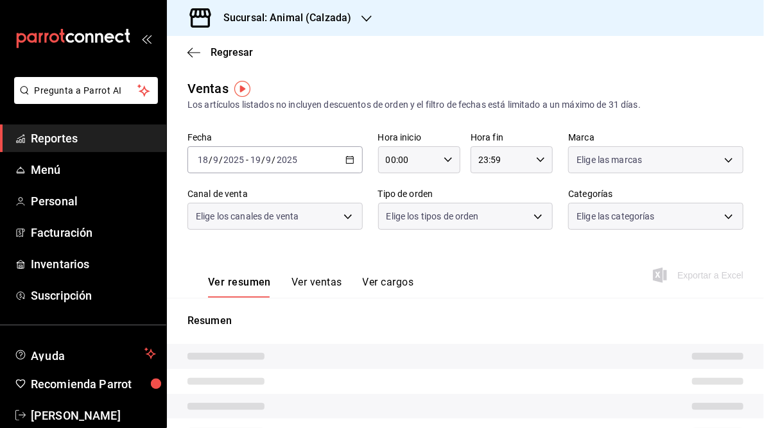
type input "05:00"
type input "05:59"
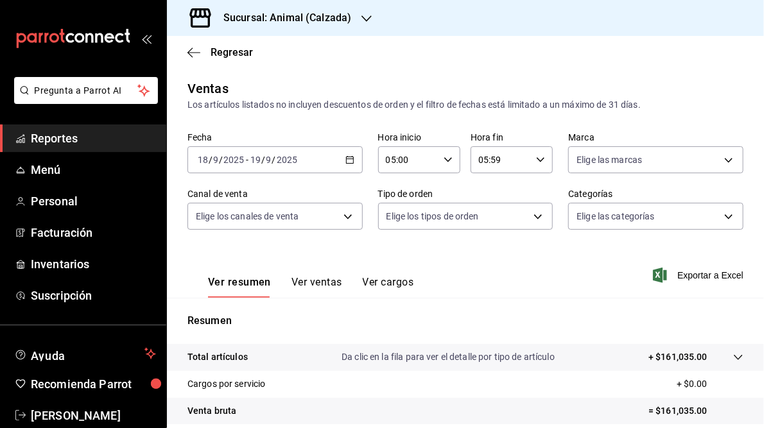
scroll to position [186, 0]
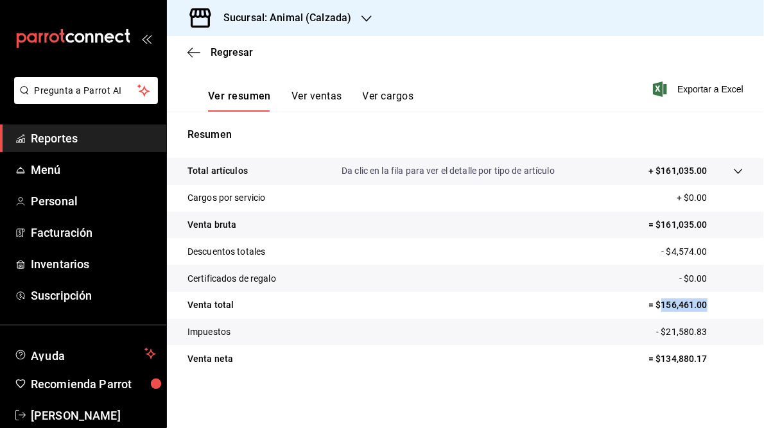
drag, startPoint x: 652, startPoint y: 306, endPoint x: 707, endPoint y: 306, distance: 55.2
click at [707, 306] on p "= $156,461.00" at bounding box center [695, 304] width 95 height 13
drag, startPoint x: 707, startPoint y: 306, endPoint x: 674, endPoint y: 305, distance: 32.8
click at [285, 21] on h3 "Sucursal: Animal (Calzada)" at bounding box center [282, 17] width 138 height 15
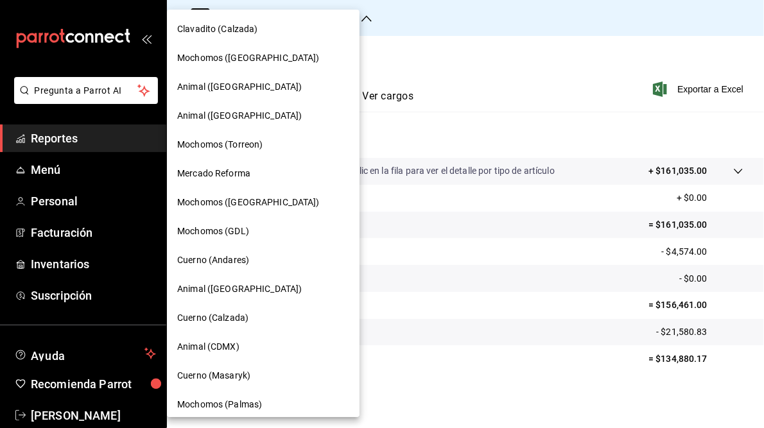
click at [231, 318] on span "Cuerno (Calzada)" at bounding box center [212, 317] width 71 height 13
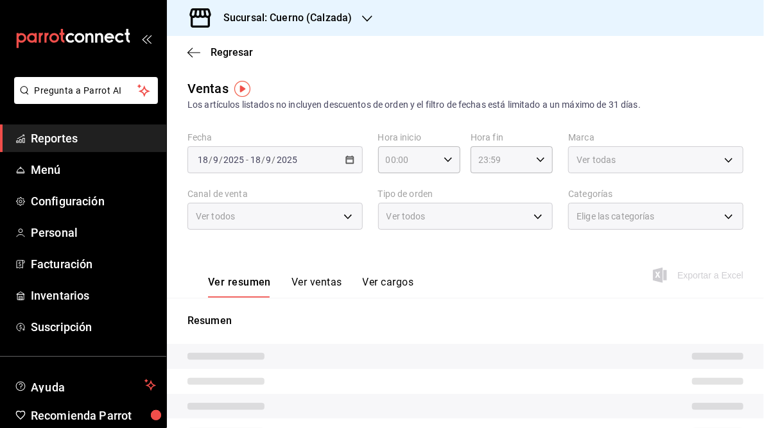
type input "05:00"
type input "05:59"
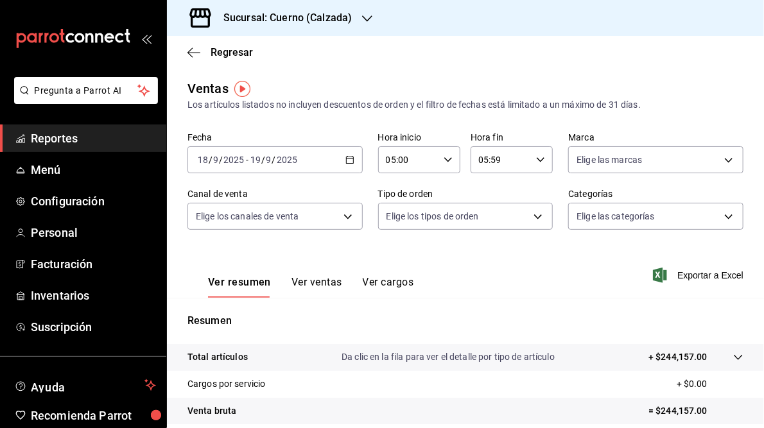
scroll to position [186, 0]
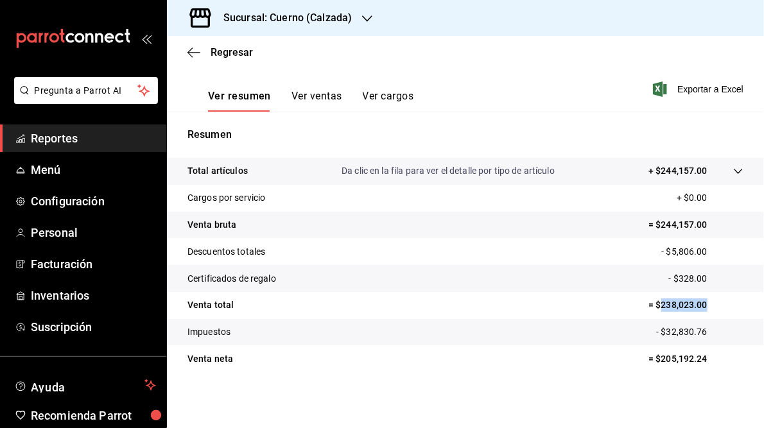
drag, startPoint x: 653, startPoint y: 305, endPoint x: 703, endPoint y: 307, distance: 49.5
click at [703, 307] on p "= $238,023.00" at bounding box center [695, 304] width 95 height 13
drag, startPoint x: 703, startPoint y: 307, endPoint x: 666, endPoint y: 300, distance: 37.4
click at [271, 18] on h3 "Sucursal: Cuerno (Calzada)" at bounding box center [282, 17] width 139 height 15
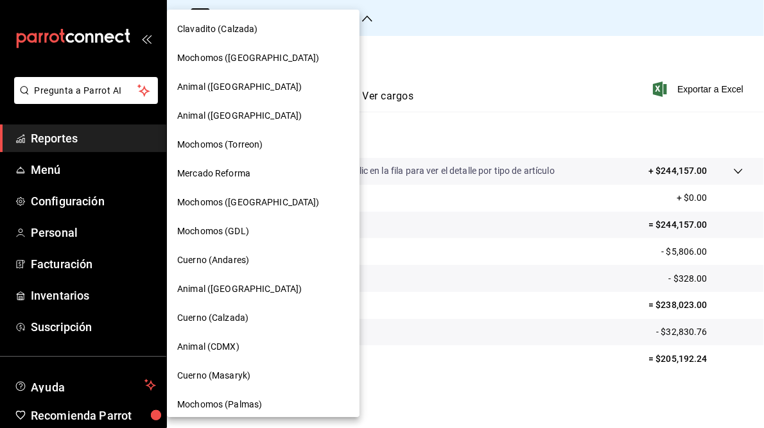
scroll to position [122, 0]
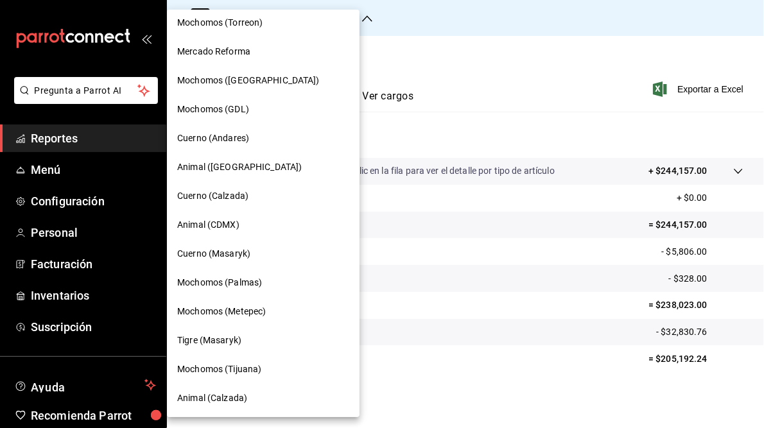
click at [251, 315] on span "Mochomos (Metepec)" at bounding box center [221, 311] width 89 height 13
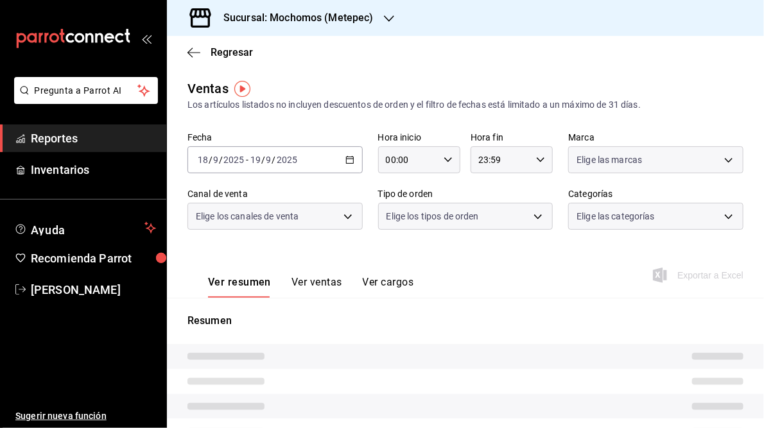
type input "05:00"
type input "05:59"
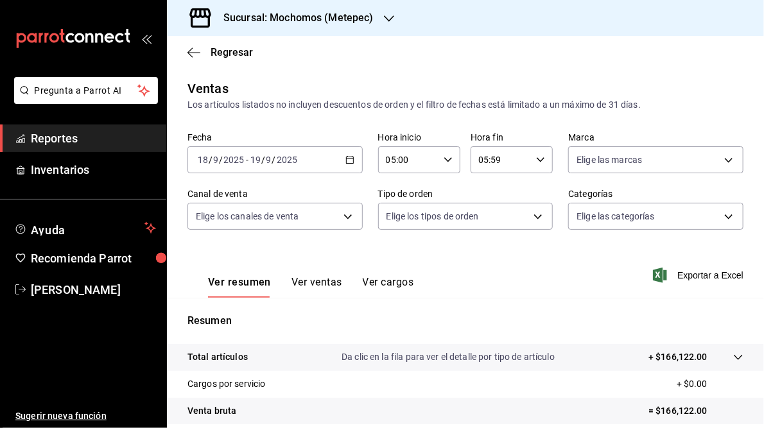
scroll to position [186, 0]
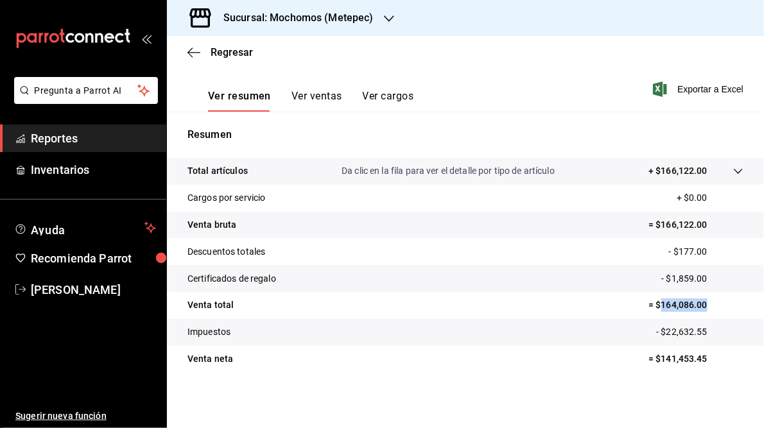
drag, startPoint x: 653, startPoint y: 303, endPoint x: 700, endPoint y: 305, distance: 47.5
click at [700, 305] on p "= $164,086.00" at bounding box center [695, 304] width 95 height 13
drag, startPoint x: 700, startPoint y: 305, endPoint x: 658, endPoint y: 286, distance: 46.5
click at [658, 286] on tr "Certificados de regalo - $1,859.00" at bounding box center [465, 278] width 597 height 27
drag, startPoint x: 653, startPoint y: 305, endPoint x: 700, endPoint y: 311, distance: 46.6
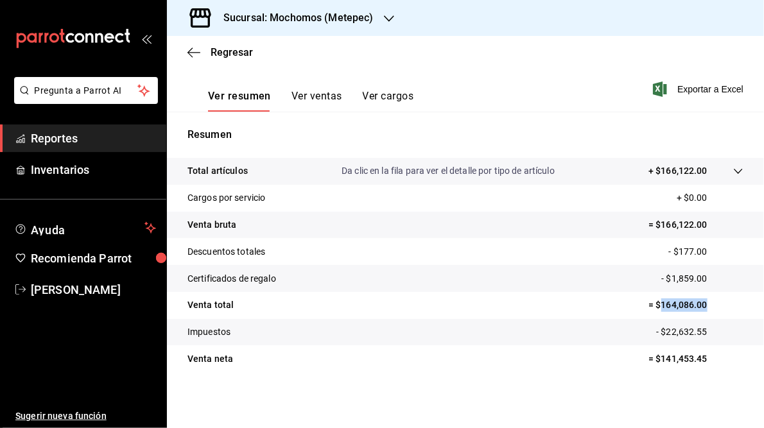
click at [700, 311] on p "= $164,086.00" at bounding box center [695, 304] width 95 height 13
drag, startPoint x: 700, startPoint y: 311, endPoint x: 680, endPoint y: 307, distance: 19.5
